Goal: Information Seeking & Learning: Find specific fact

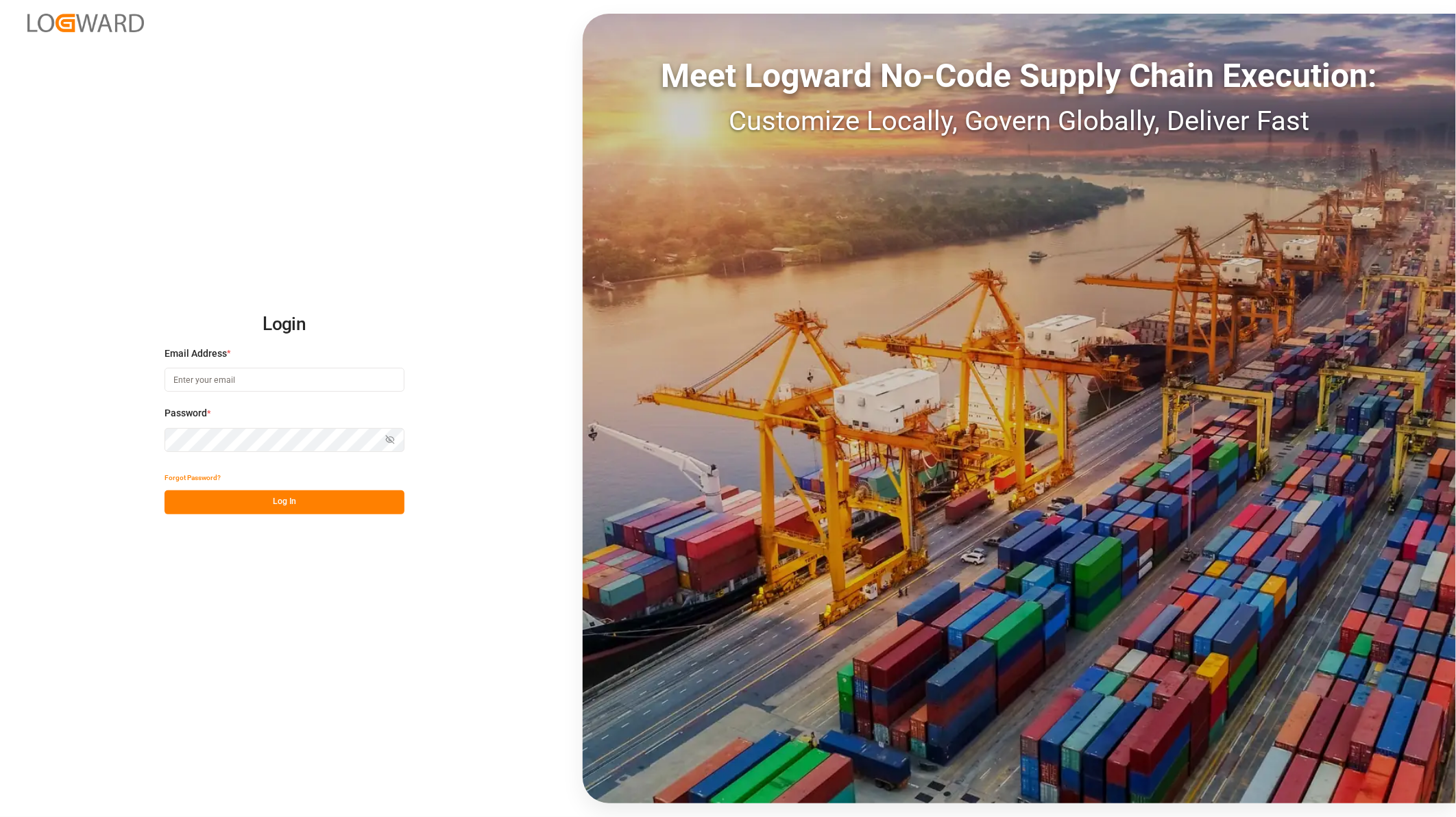
type input "[PERSON_NAME][EMAIL_ADDRESS][PERSON_NAME][DOMAIN_NAME]"
click at [240, 511] on button "Log In" at bounding box center [284, 502] width 240 height 24
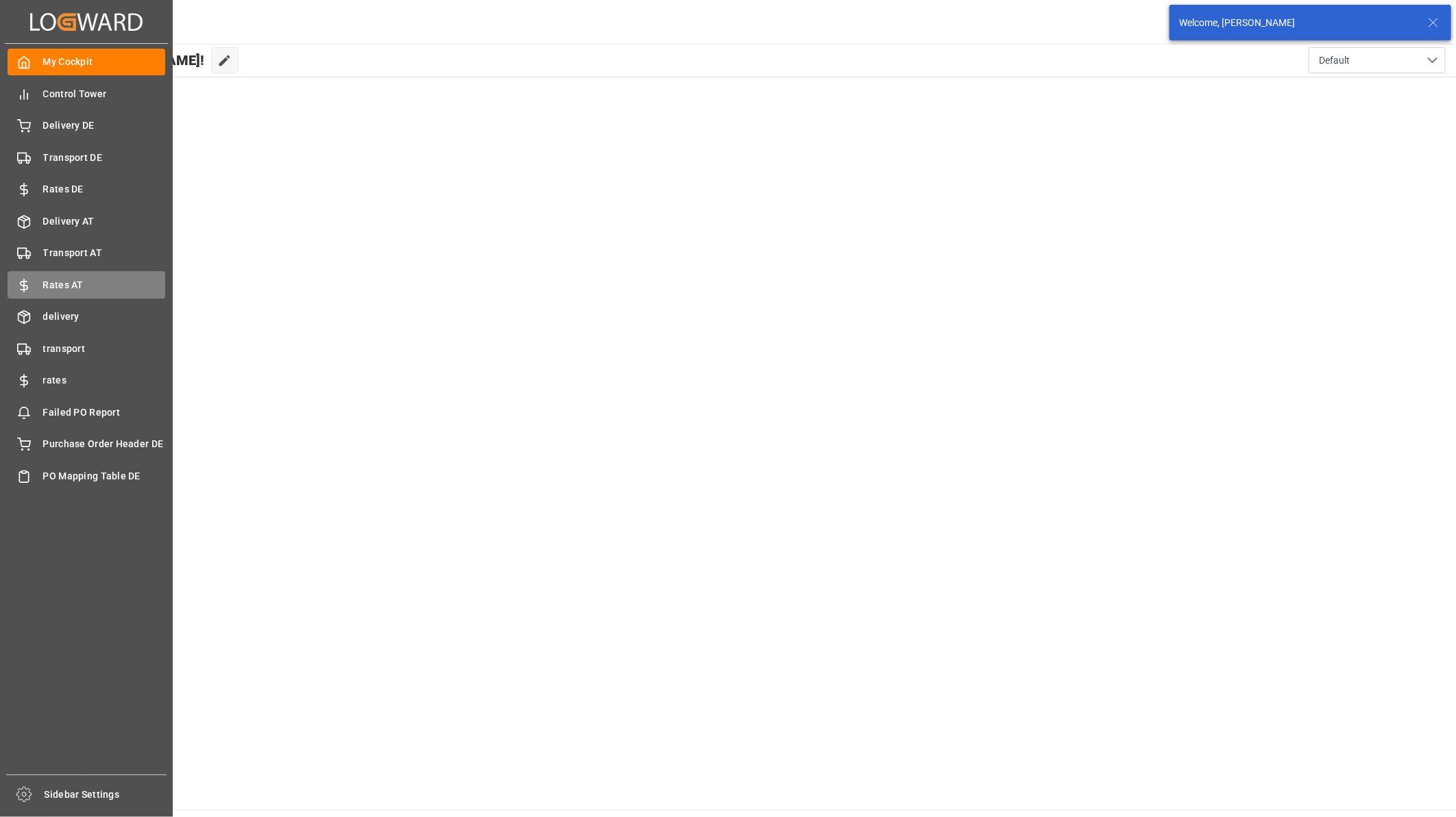
click at [77, 275] on div "Rates AT Rates AT" at bounding box center [86, 284] width 157 height 27
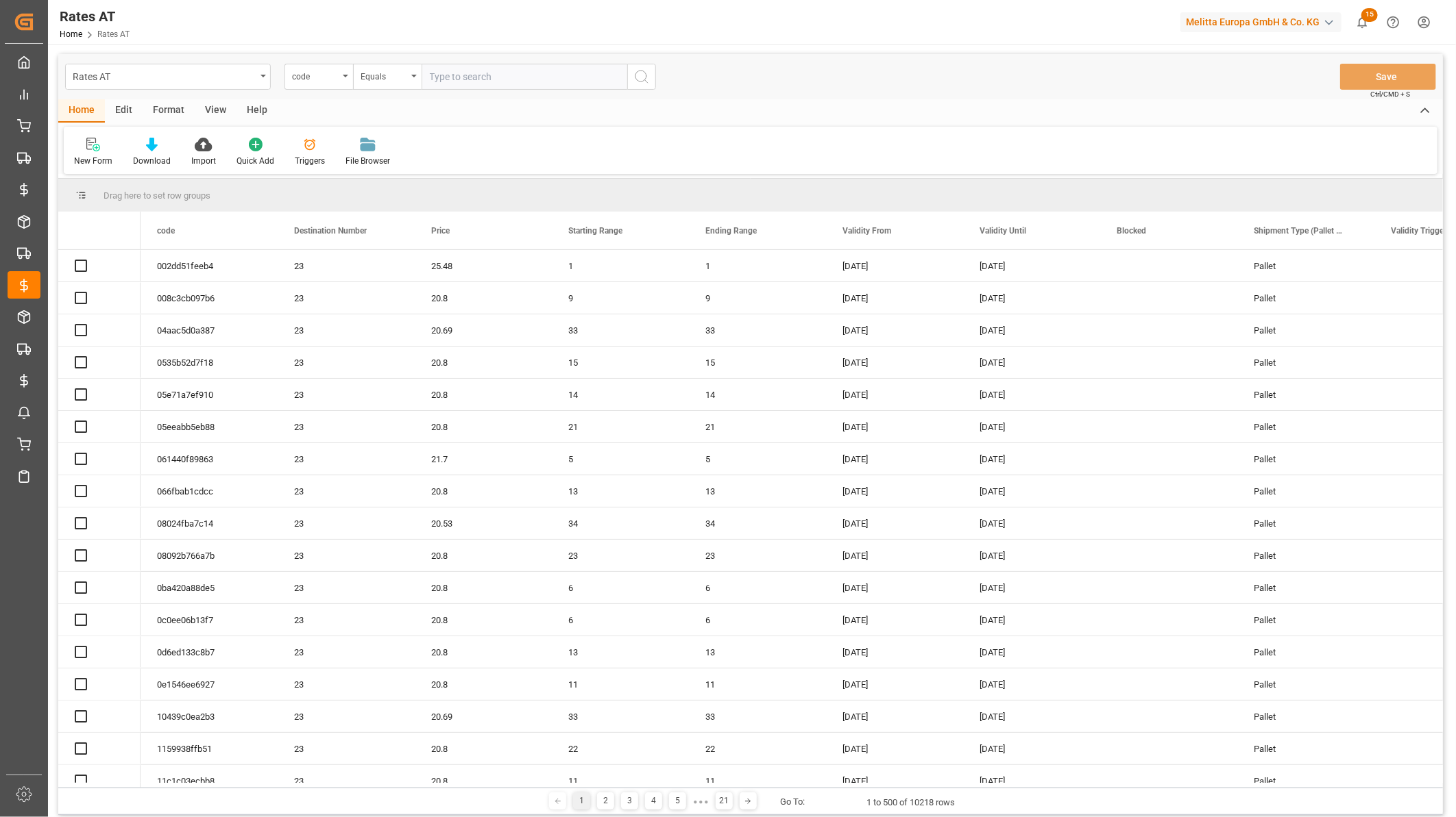
click at [133, 73] on div "Rates AT" at bounding box center [164, 75] width 183 height 17
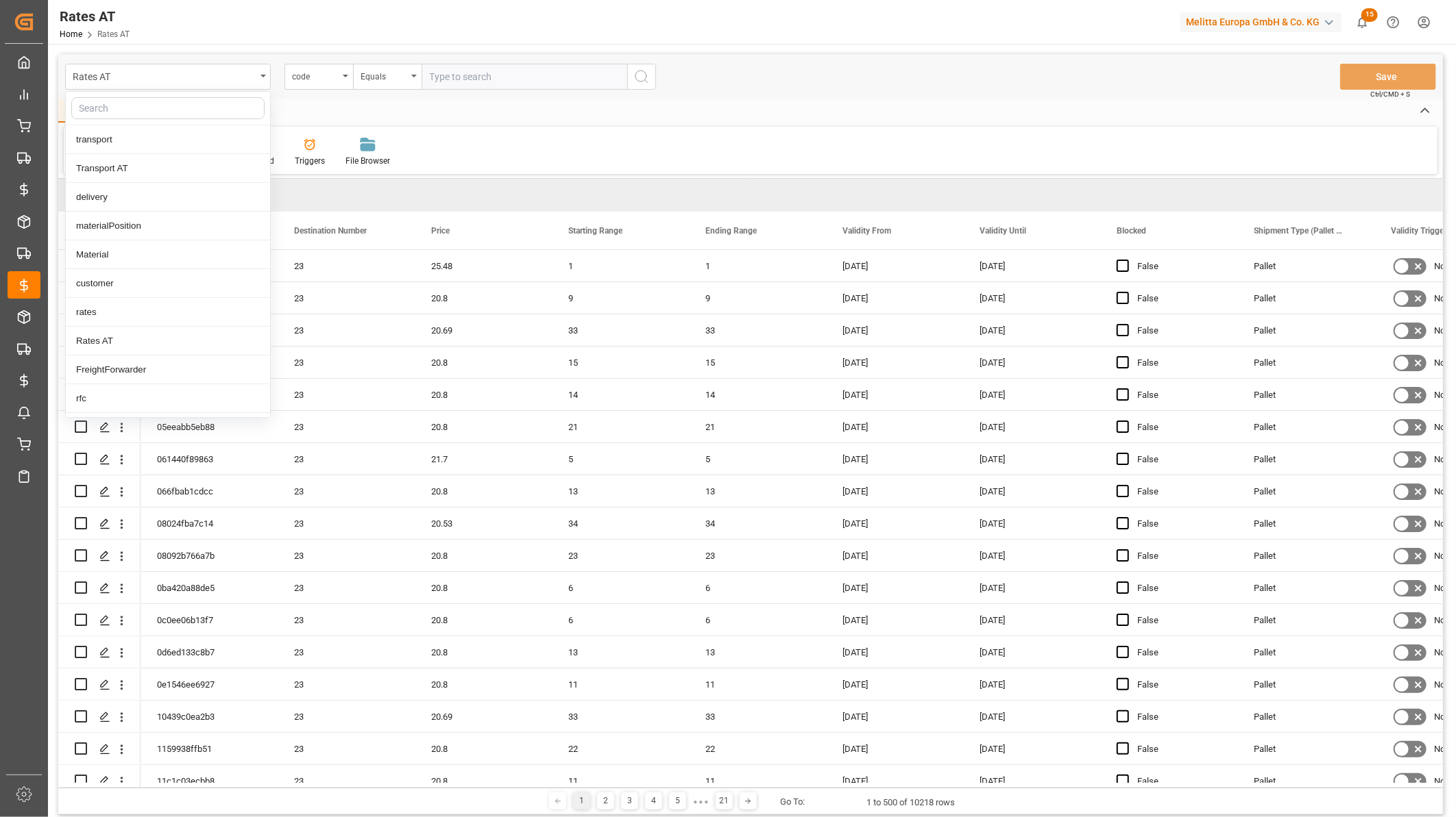
click at [142, 111] on input "text" at bounding box center [168, 108] width 193 height 22
type input "toll"
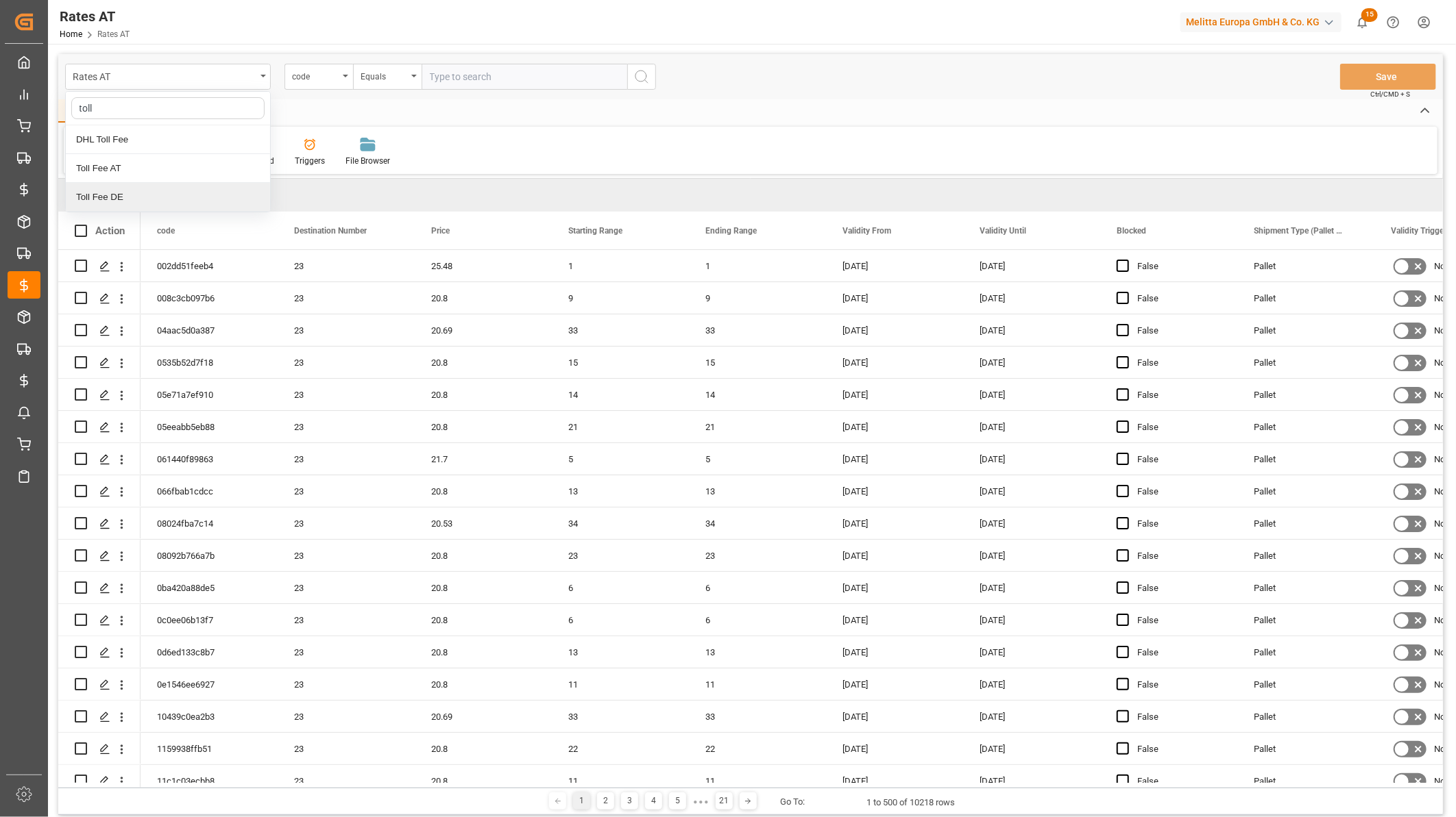
click at [108, 196] on div "Toll Fee DE" at bounding box center [168, 198] width 205 height 29
